Goal: Transaction & Acquisition: Purchase product/service

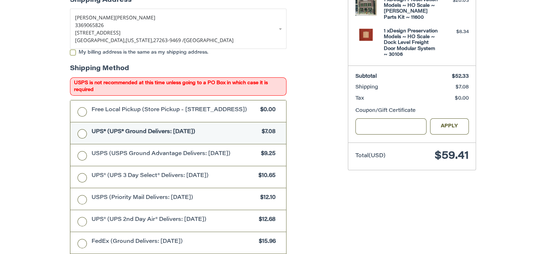
scroll to position [186, 0]
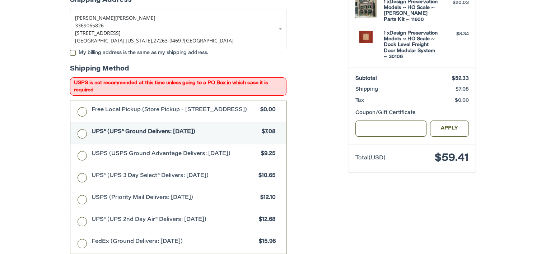
click at [102, 133] on span "UPS® (UPS® Ground Delivers: [DATE])" at bounding box center [175, 132] width 167 height 8
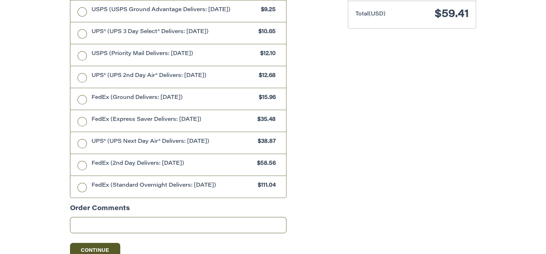
scroll to position [434, 0]
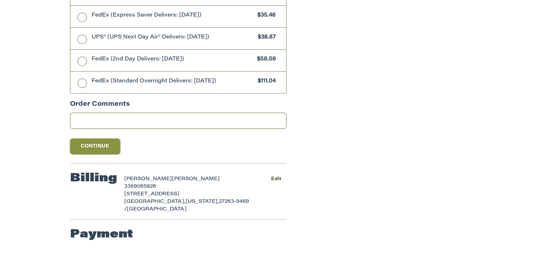
click at [99, 151] on button "Continue" at bounding box center [95, 146] width 50 height 16
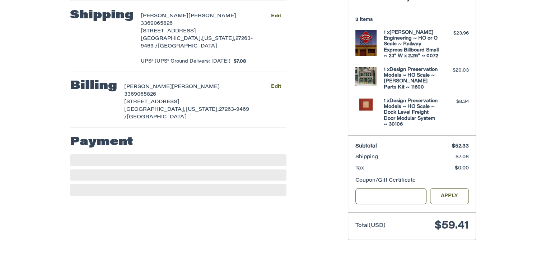
scroll to position [121, 0]
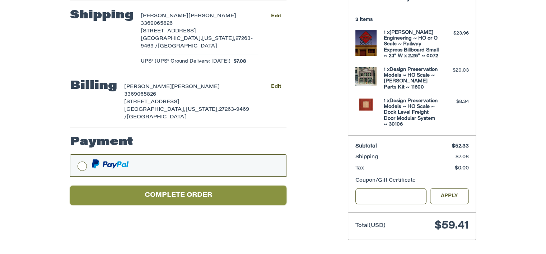
click at [181, 188] on button "Complete order" at bounding box center [178, 195] width 217 height 20
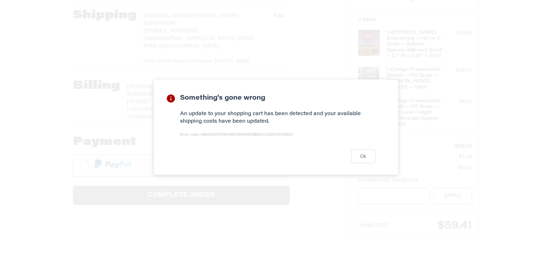
click at [308, 120] on p "An update to your shopping cart has been detected and your available shipping c…" at bounding box center [277, 117] width 195 height 15
click at [357, 156] on button "Ok" at bounding box center [363, 156] width 24 height 14
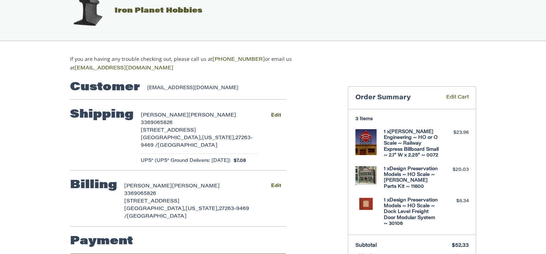
scroll to position [36, 0]
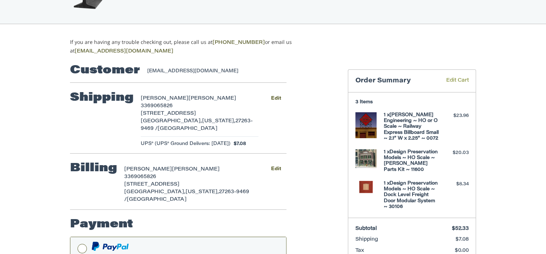
click at [453, 77] on link "Edit Cart" at bounding box center [452, 81] width 33 height 8
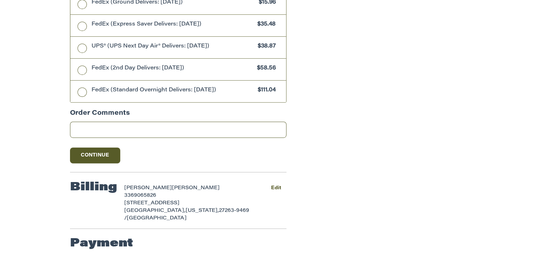
scroll to position [434, 0]
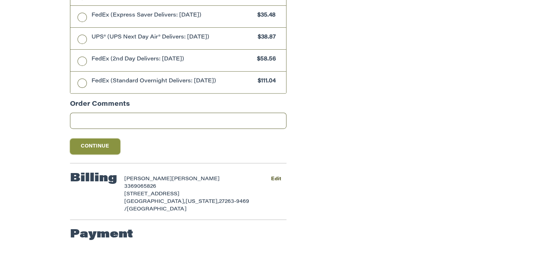
click at [87, 144] on button "Continue" at bounding box center [95, 146] width 50 height 16
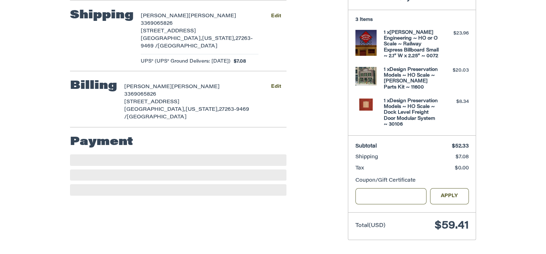
scroll to position [121, 0]
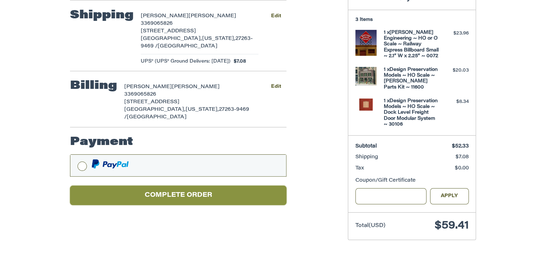
click at [174, 191] on button "Complete order" at bounding box center [178, 195] width 217 height 20
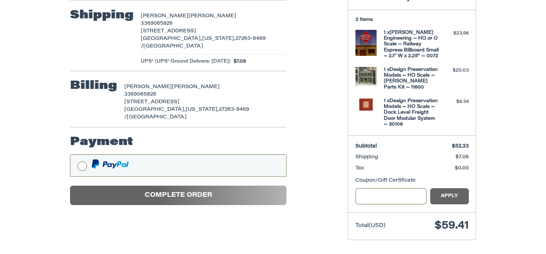
scroll to position [36, 0]
